Goal: Transaction & Acquisition: Purchase product/service

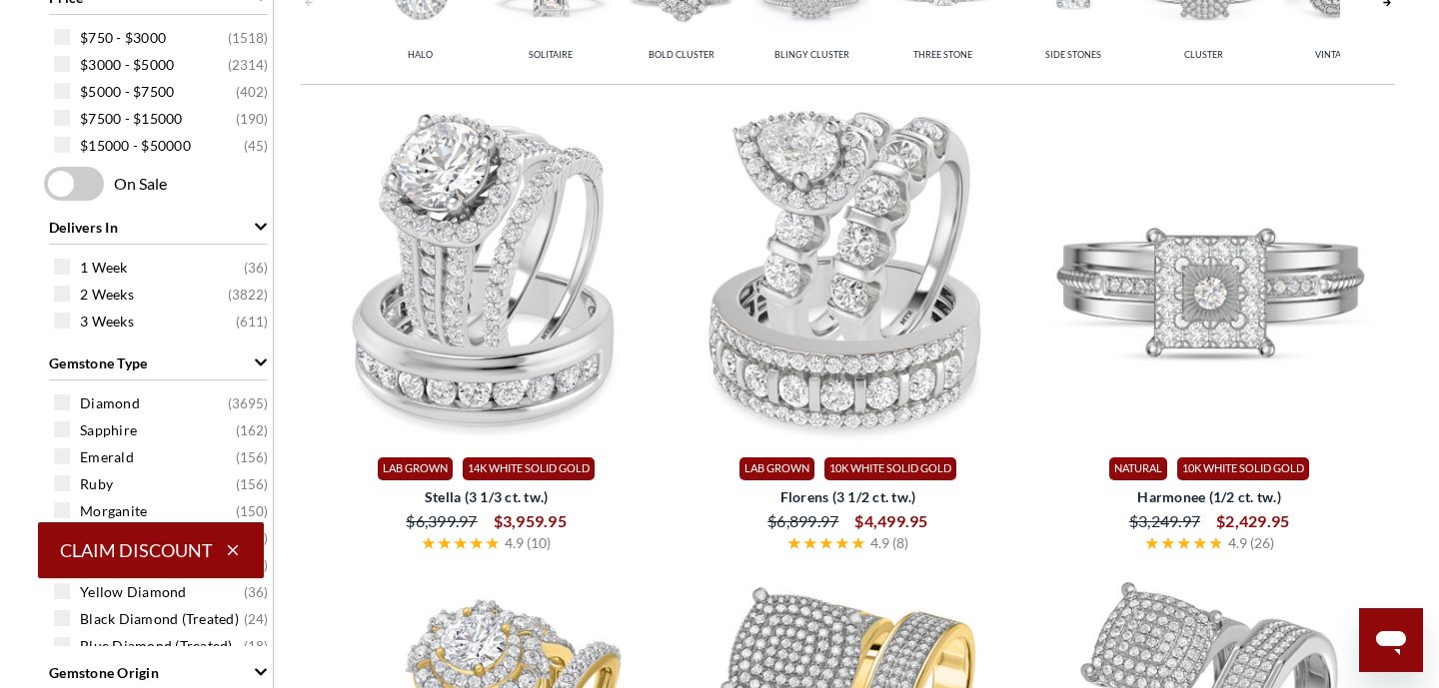
select select "US"
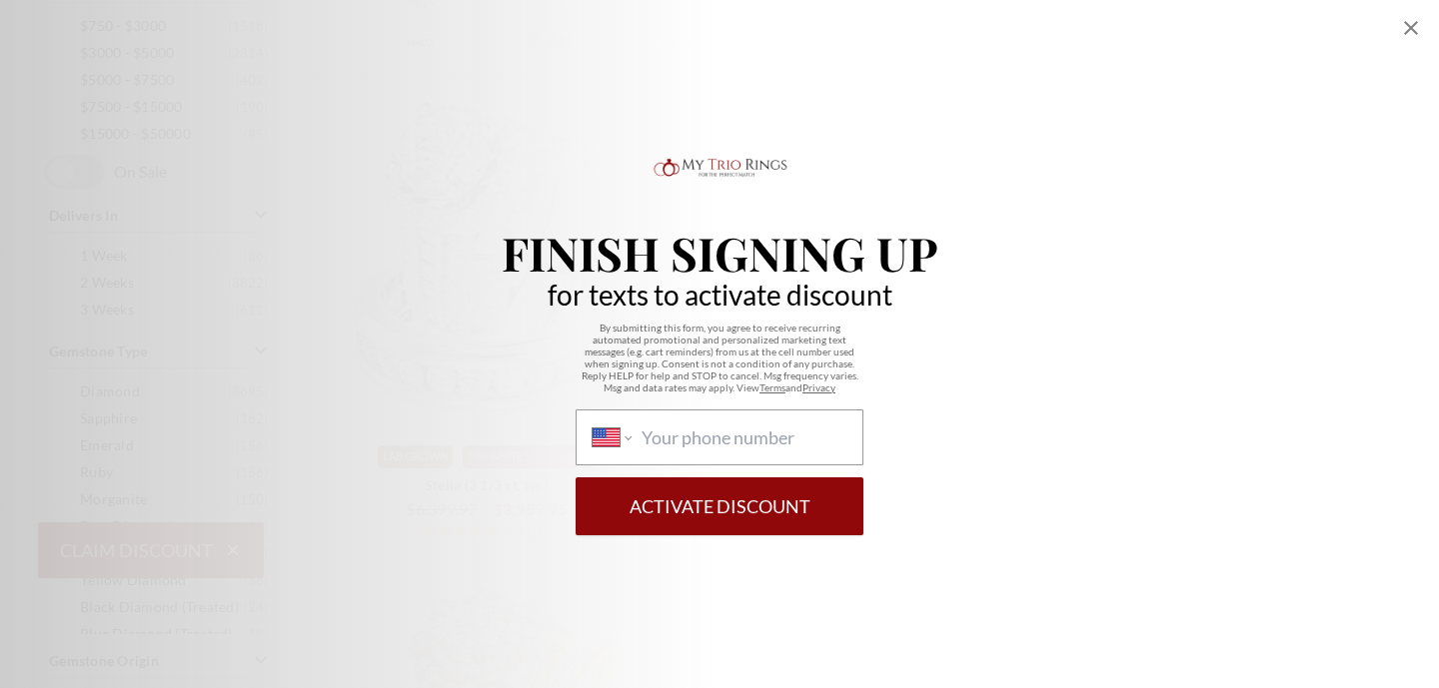
click at [1414, 26] on icon "Close popup" at bounding box center [1411, 28] width 24 height 24
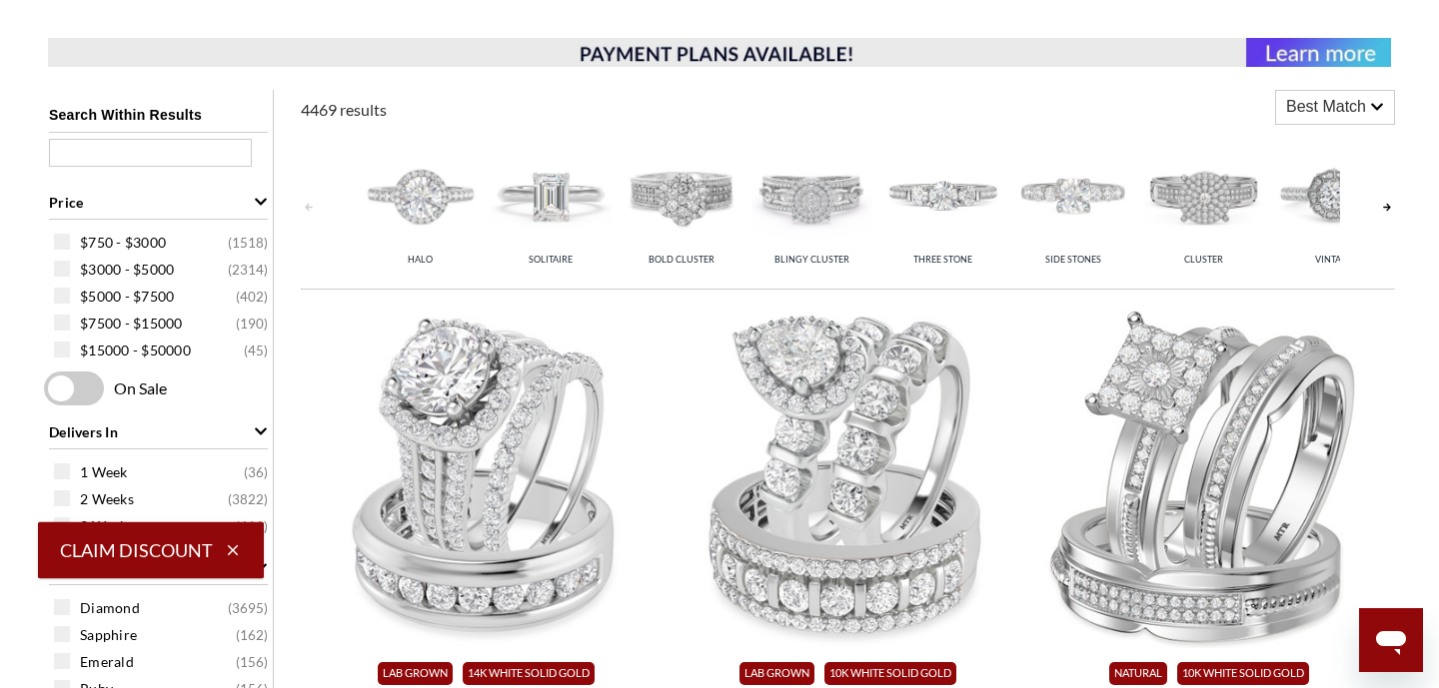
scroll to position [758, 0]
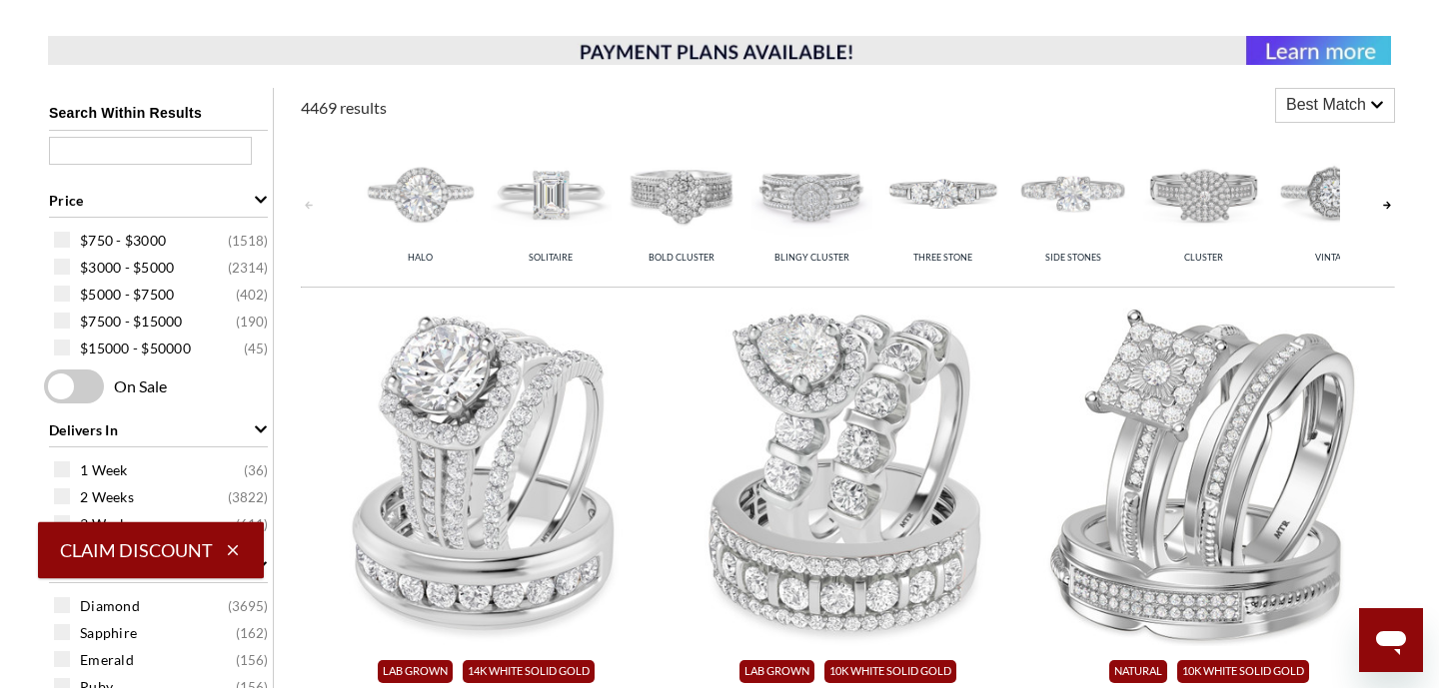
click at [1390, 201] on link at bounding box center [1387, 205] width 16 height 155
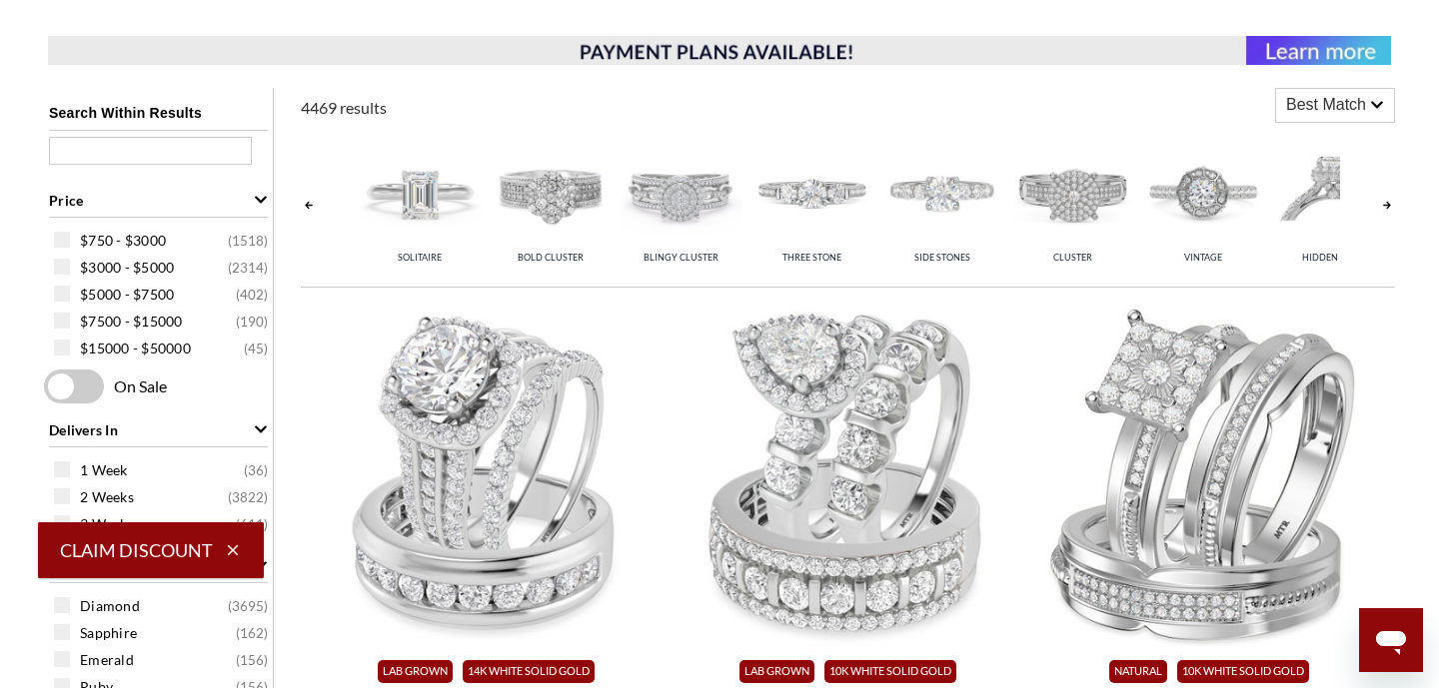
click at [1390, 201] on link at bounding box center [1387, 205] width 16 height 155
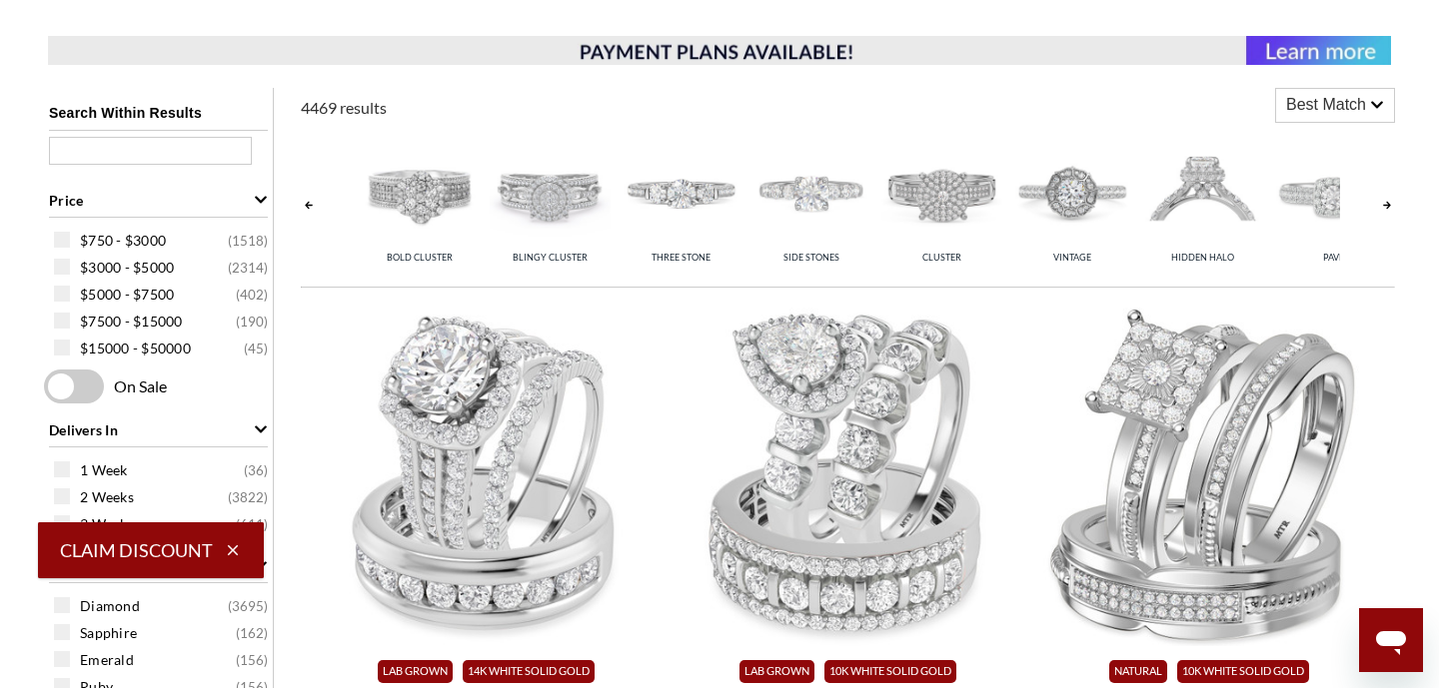
click at [1390, 201] on link at bounding box center [1387, 205] width 16 height 155
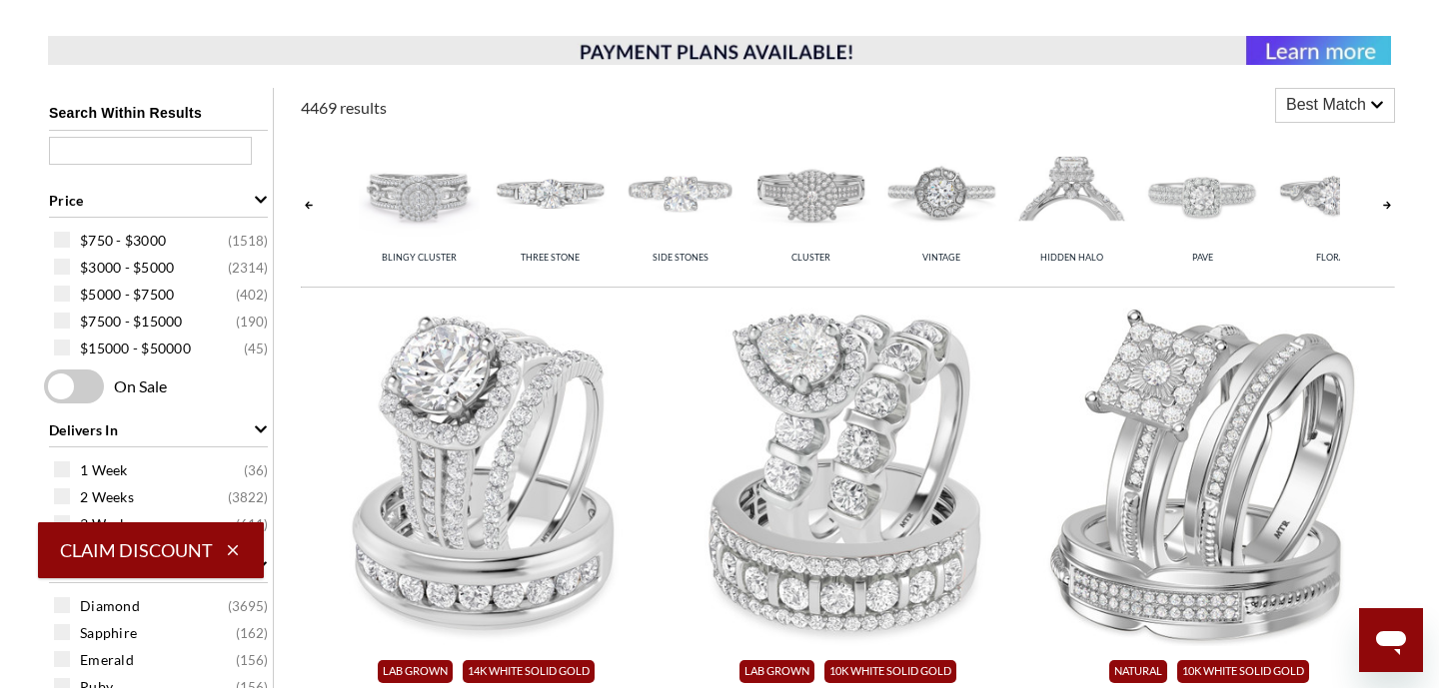
click at [1390, 201] on link at bounding box center [1387, 205] width 16 height 155
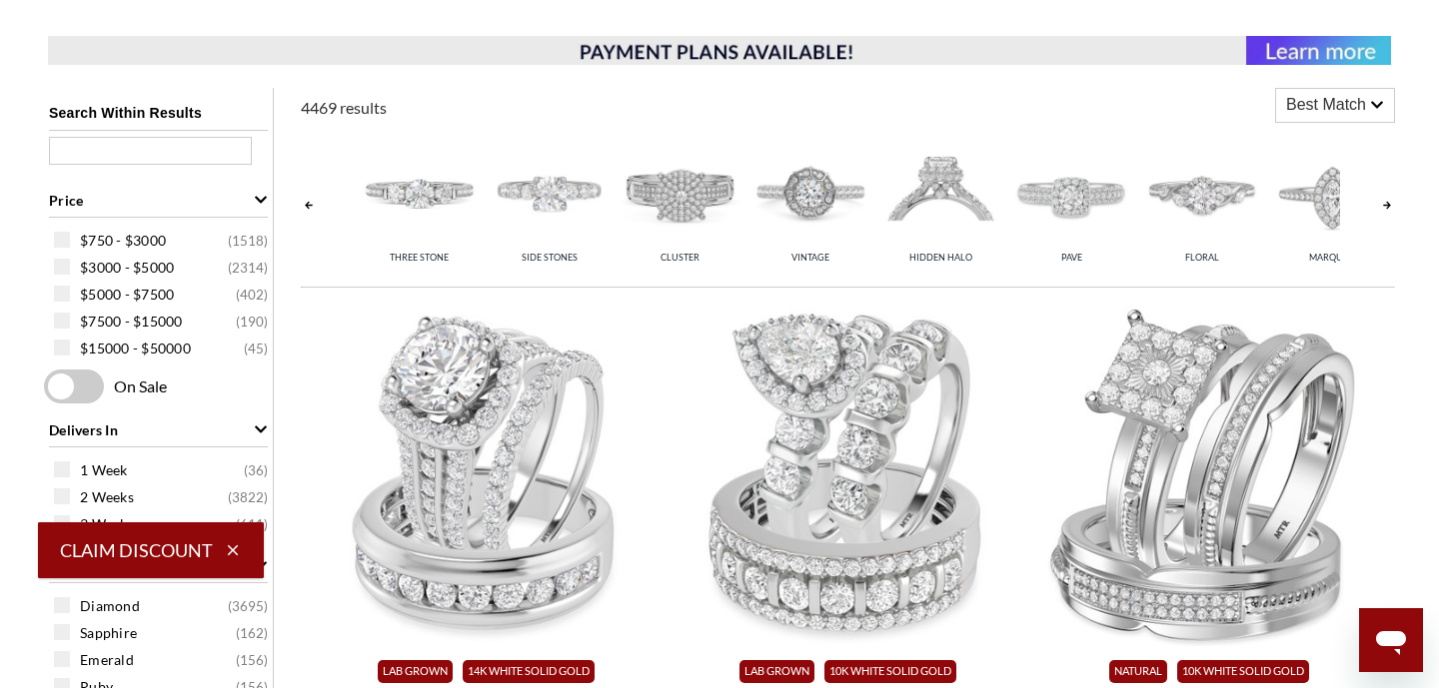
click at [1390, 201] on link at bounding box center [1387, 205] width 16 height 155
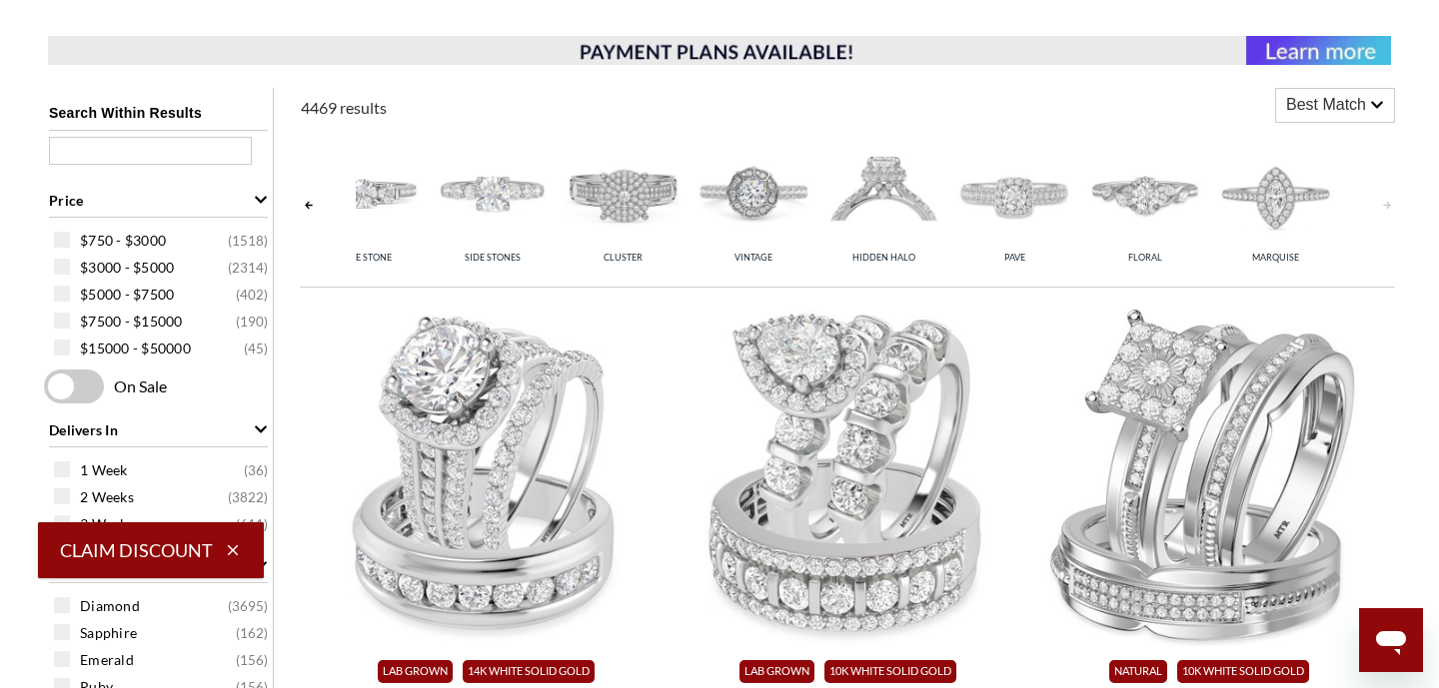
click at [1390, 201] on link at bounding box center [1387, 205] width 16 height 155
click at [306, 206] on link at bounding box center [309, 205] width 16 height 155
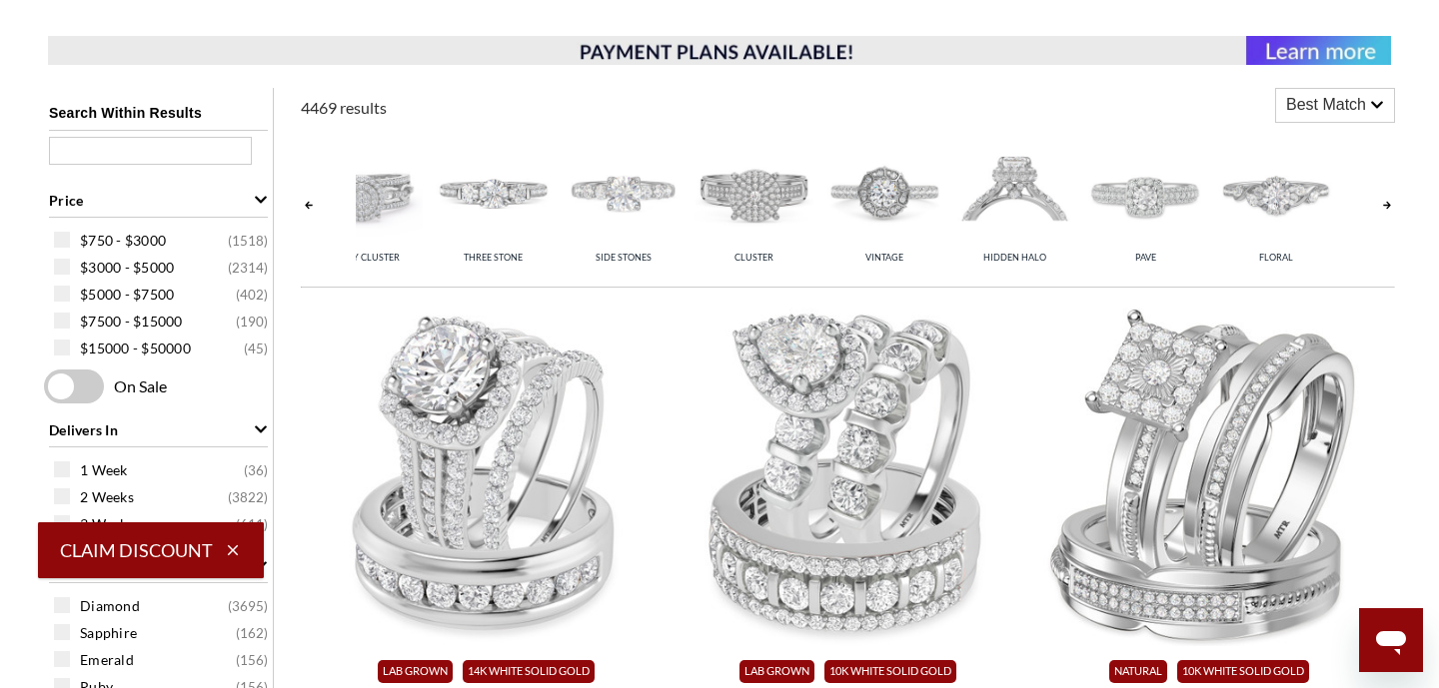
click at [306, 206] on link at bounding box center [309, 205] width 16 height 155
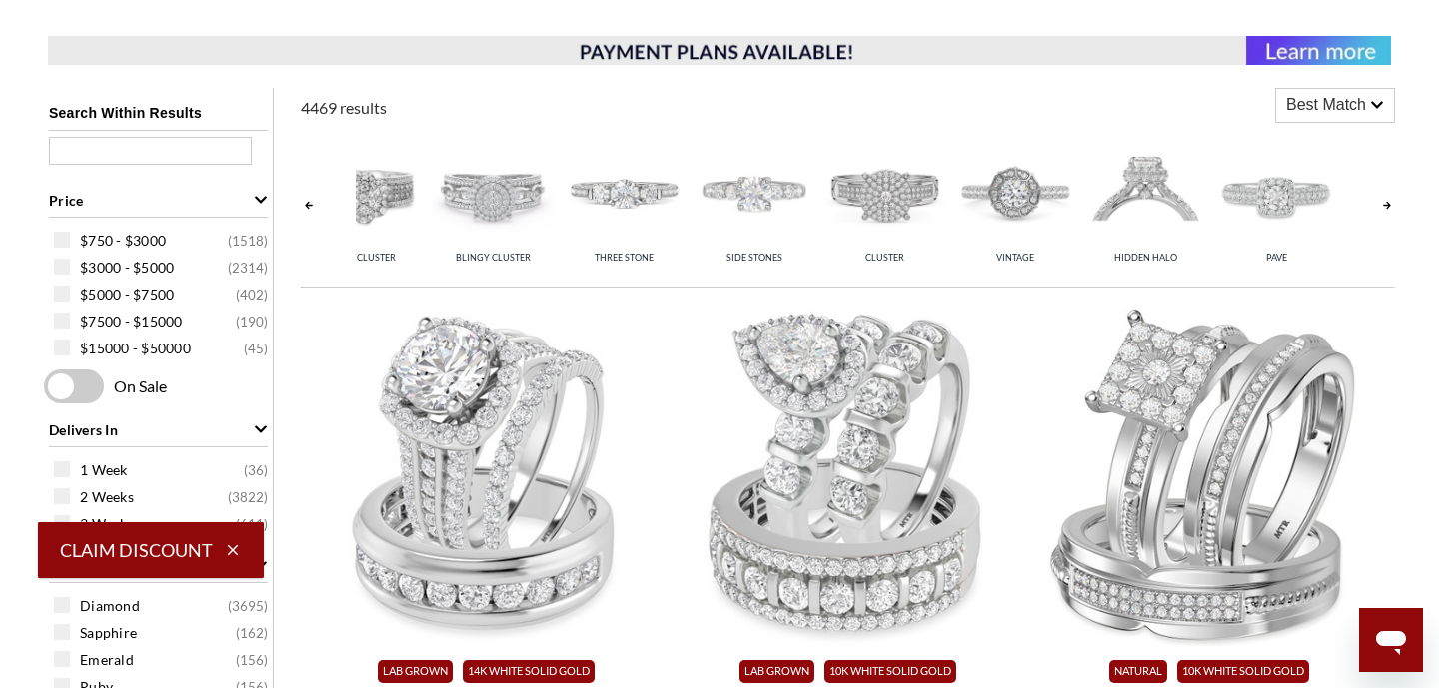
click at [306, 206] on link at bounding box center [309, 205] width 16 height 155
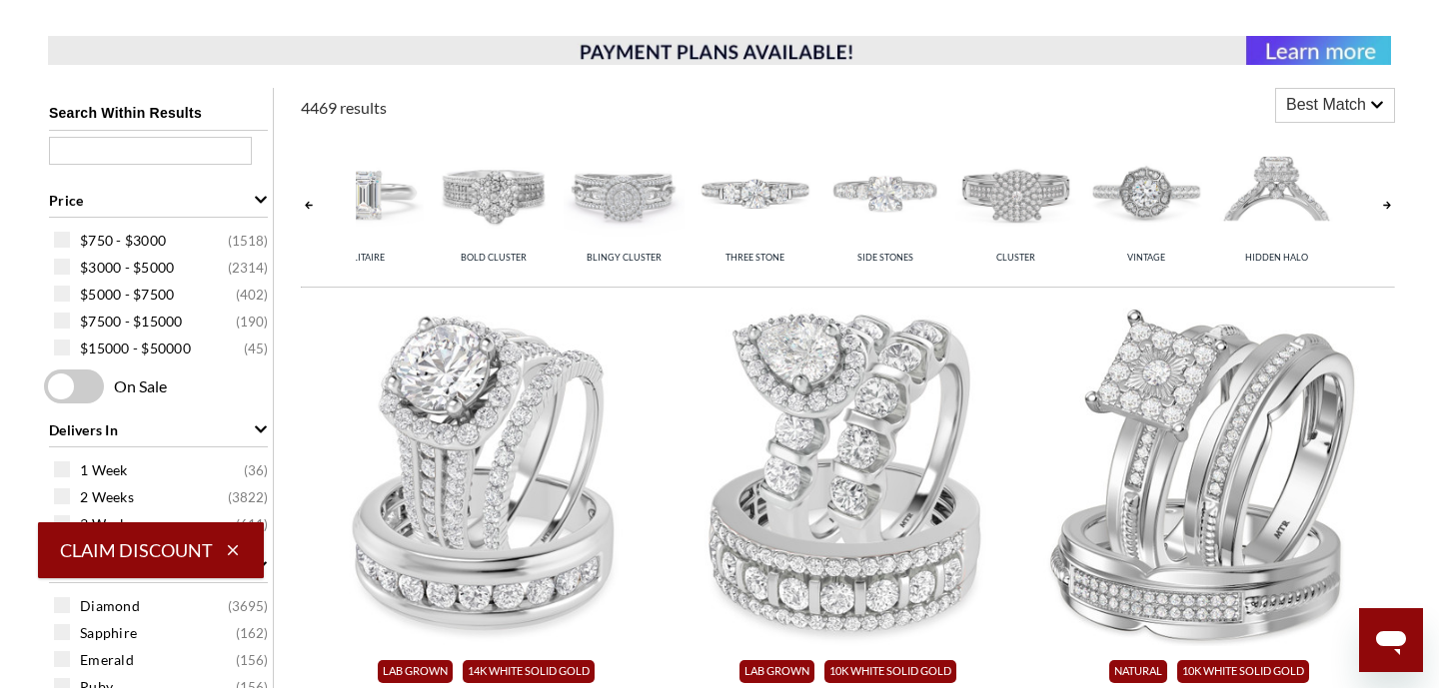
click at [306, 206] on link at bounding box center [309, 205] width 16 height 155
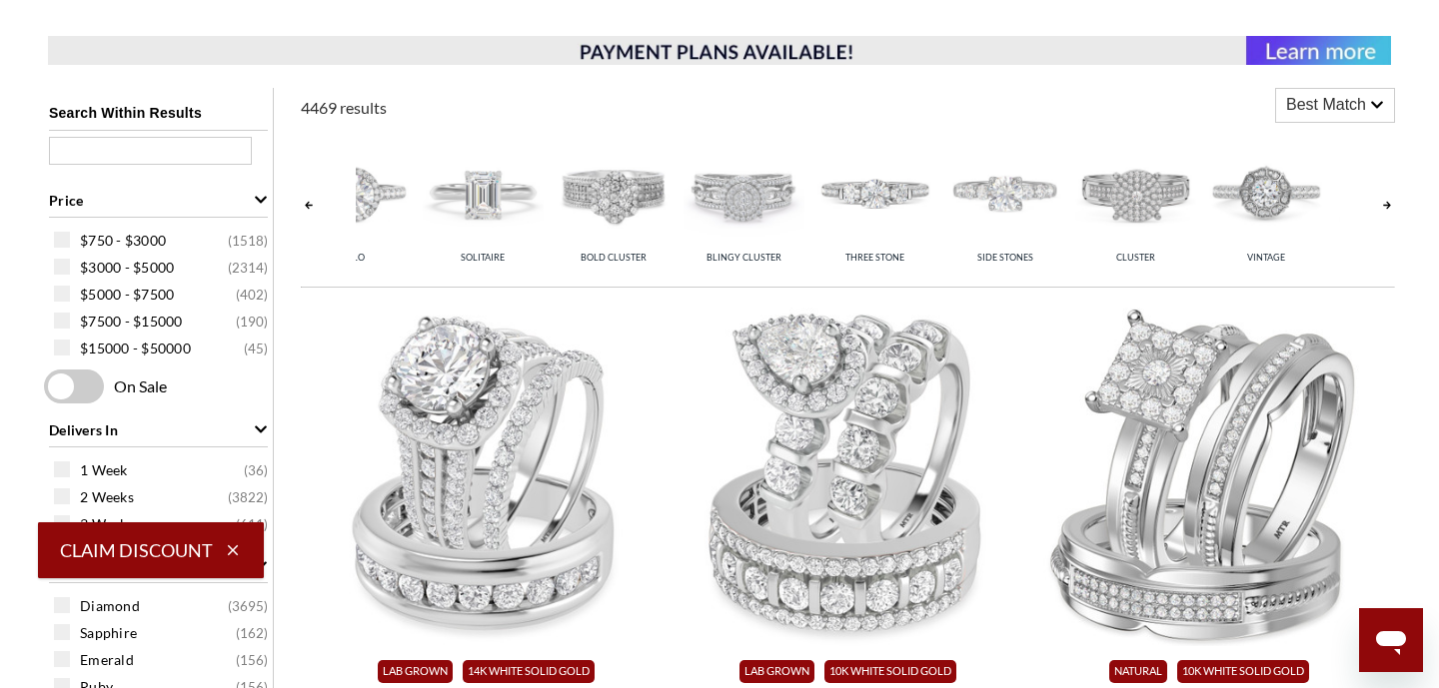
click at [306, 206] on link at bounding box center [309, 205] width 16 height 155
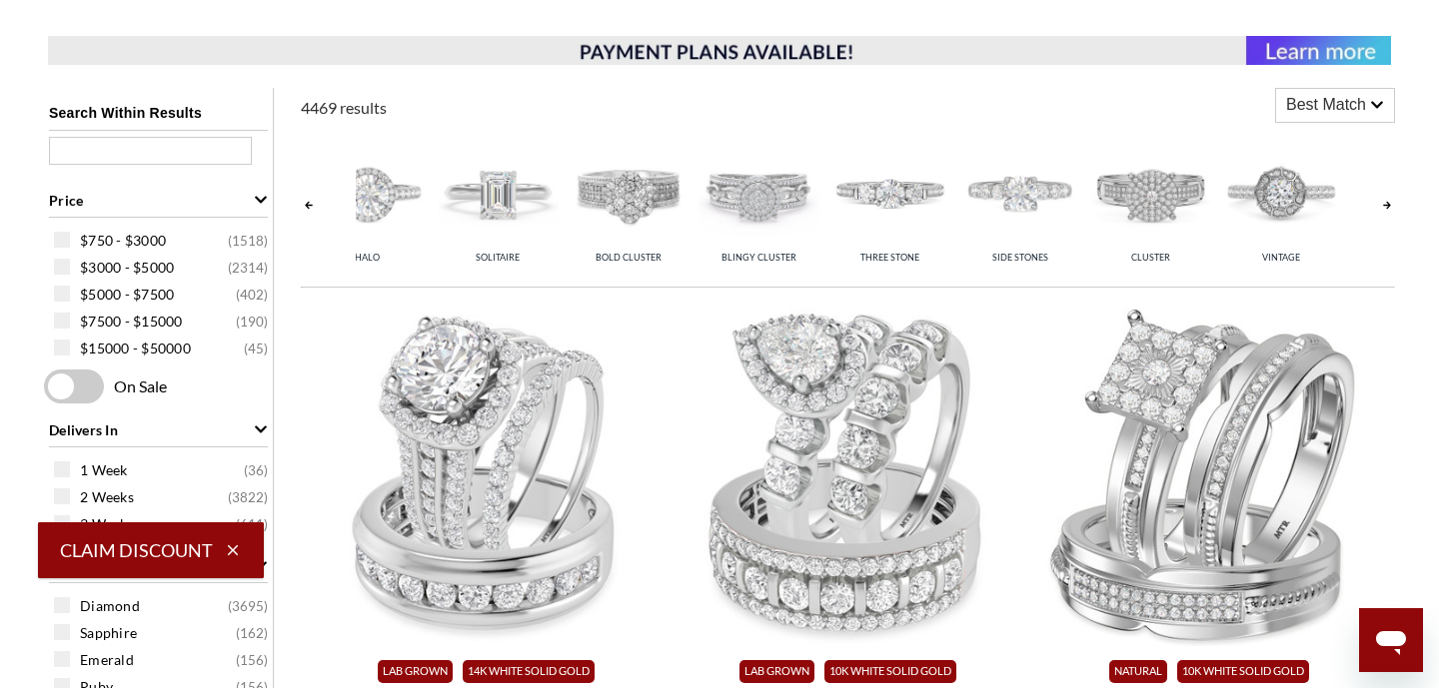
click at [306, 206] on link at bounding box center [309, 205] width 16 height 155
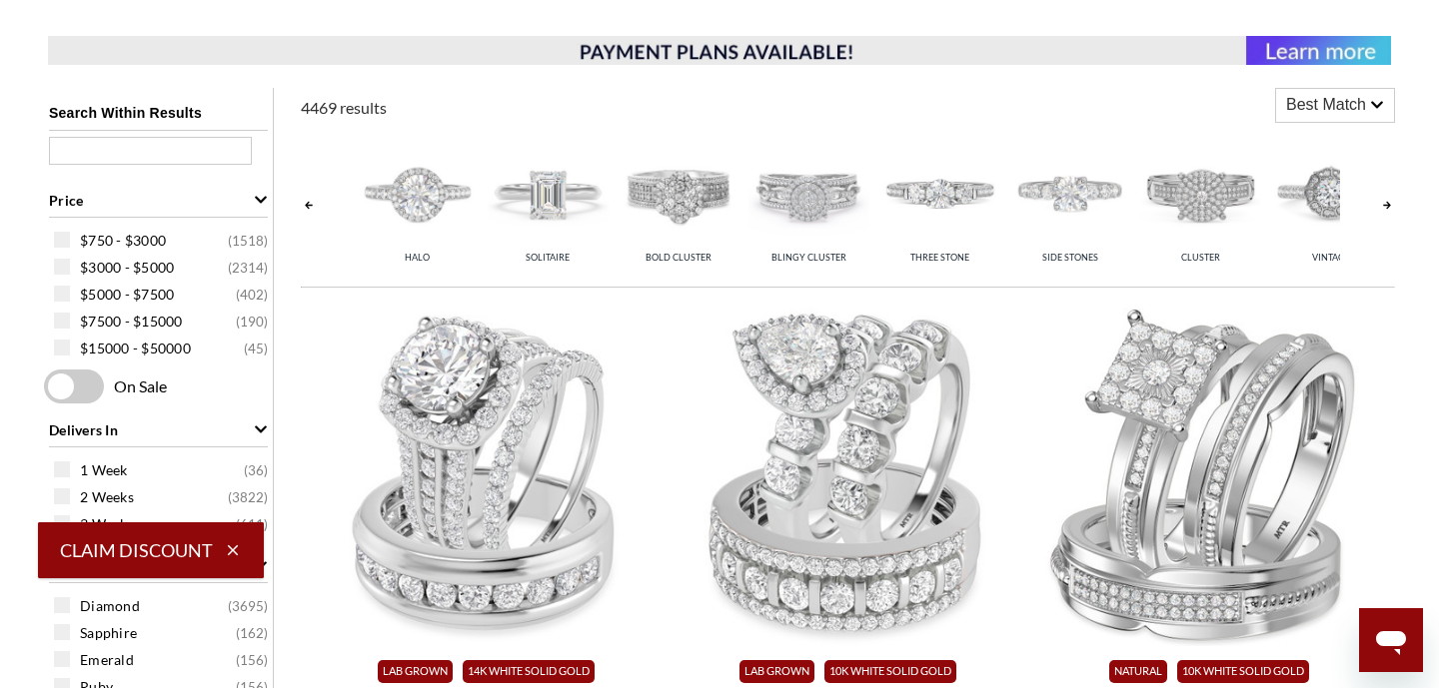
scroll to position [0, 0]
click at [306, 206] on link at bounding box center [309, 205] width 16 height 155
click at [1095, 200] on img at bounding box center [1073, 193] width 121 height 121
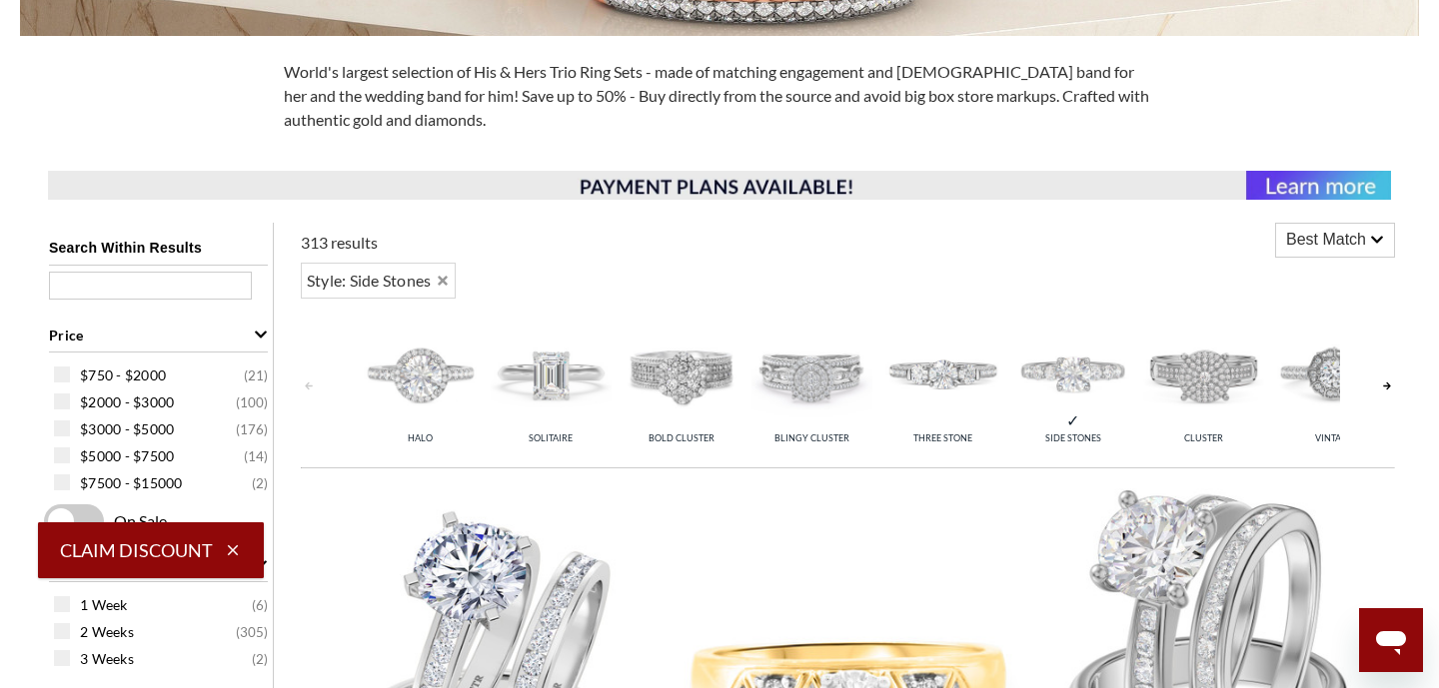
scroll to position [619, 0]
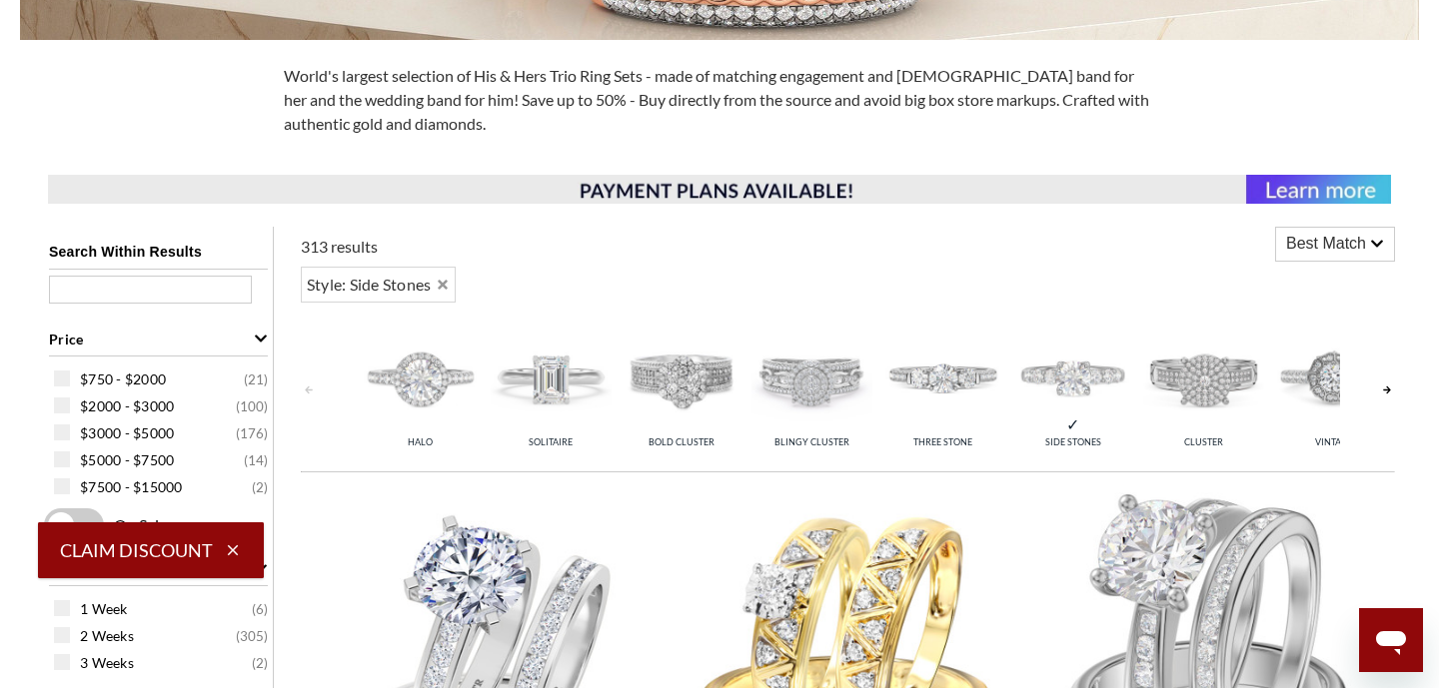
click at [1070, 390] on img at bounding box center [1073, 378] width 121 height 121
